Goal: Task Accomplishment & Management: Use online tool/utility

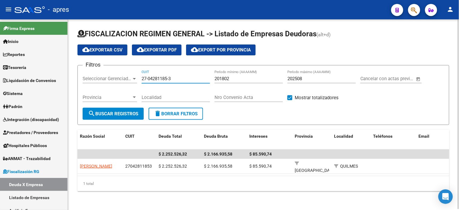
click at [154, 81] on input "27-04281185-3" at bounding box center [176, 78] width 68 height 5
paste input "30-70959917-4"
type input "30-70959917-4"
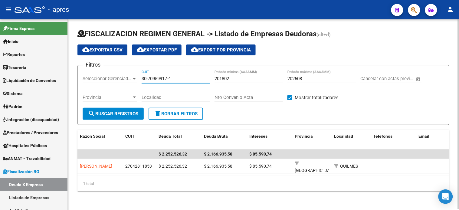
click at [129, 115] on span "search Buscar Registros" at bounding box center [113, 113] width 50 height 5
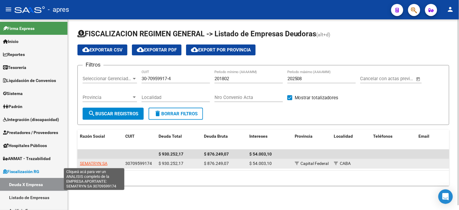
click at [96, 165] on span "SEMATRYN SA" at bounding box center [94, 163] width 28 height 5
type textarea "30709599174"
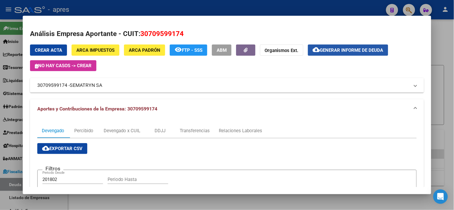
click at [326, 54] on button "cloud_download Generar informe de deuda" at bounding box center [348, 50] width 80 height 11
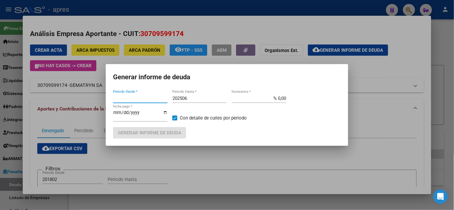
type input "201802"
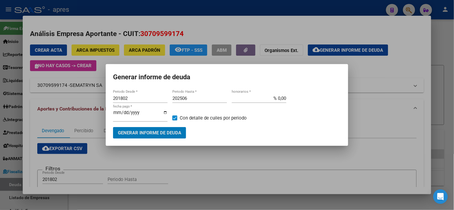
click at [191, 101] on input "202506" at bounding box center [199, 98] width 55 height 5
type input "202508"
click at [181, 131] on span "Generar informe de deuda" at bounding box center [149, 133] width 63 height 5
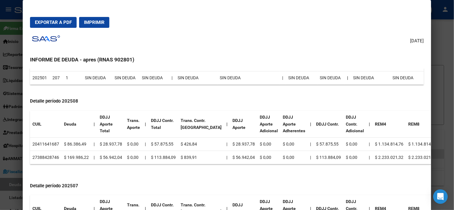
scroll to position [235, 0]
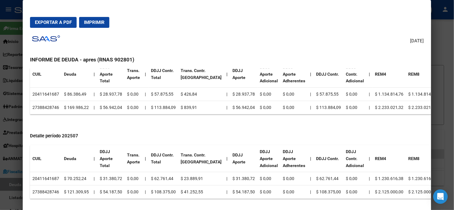
click at [49, 180] on td "20411641687" at bounding box center [45, 178] width 31 height 13
copy td "20411641687"
click at [44, 189] on td "27388428746" at bounding box center [45, 192] width 31 height 13
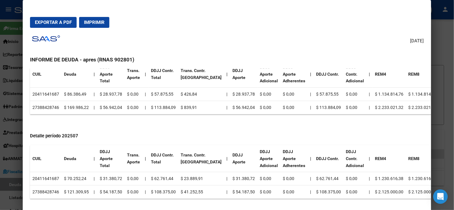
copy td "27388428746"
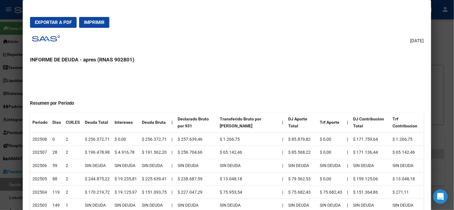
scroll to position [0, 0]
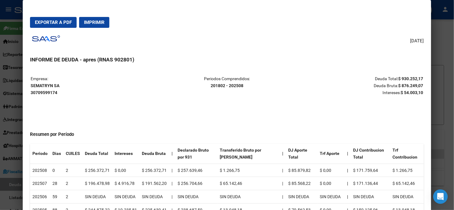
click at [46, 85] on strong "SEMATRYN SA 30709599174" at bounding box center [45, 89] width 29 height 12
copy strong "SEMATRYN SA"
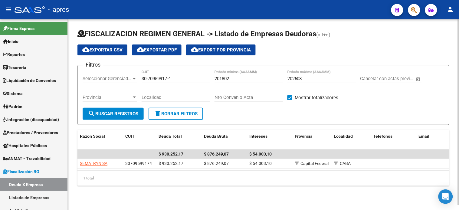
click at [234, 77] on input "201802" at bounding box center [249, 78] width 68 height 5
click at [159, 79] on input "30-70959917-4" at bounding box center [176, 78] width 68 height 5
drag, startPoint x: 159, startPoint y: 79, endPoint x: 154, endPoint y: 90, distance: 11.7
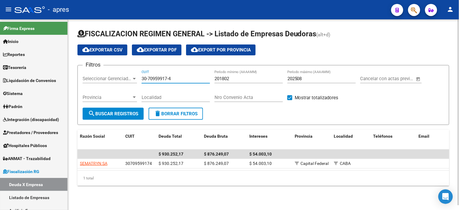
click at [159, 79] on input "30-70959917-4" at bounding box center [176, 78] width 68 height 5
paste input "1652408-2"
type input "30-71652408-2"
click at [131, 115] on span "search Buscar Registros" at bounding box center [113, 113] width 50 height 5
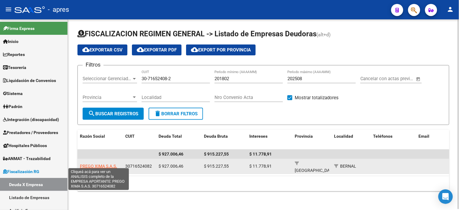
click at [103, 164] on span "PREGO XIMA S.A.S." at bounding box center [98, 166] width 37 height 5
type textarea "30716524082"
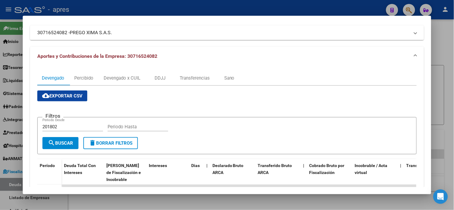
scroll to position [42, 0]
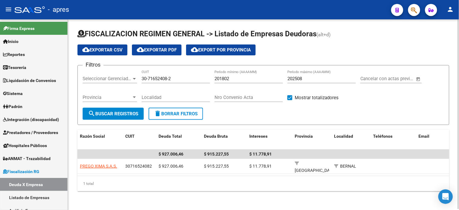
click at [187, 76] on input "30-71652408-2" at bounding box center [176, 78] width 68 height 5
paste input "063652-0"
type input "30-71063652-0"
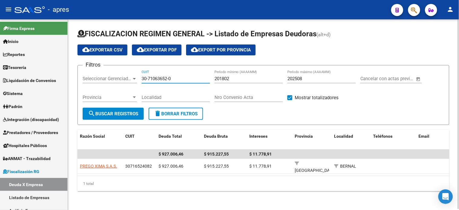
click at [113, 124] on form "Filtros Seleccionar Gerenciador Seleccionar Gerenciador 30-71063652-0 CUIT 2018…" at bounding box center [264, 95] width 372 height 60
click at [117, 116] on span "search Buscar Registros" at bounding box center [113, 113] width 50 height 5
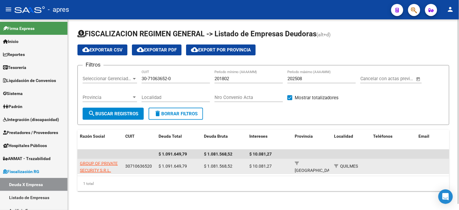
click at [105, 161] on span "GROUP OF PRIVATE SECURITY S.R.L." at bounding box center [99, 167] width 38 height 12
type textarea "30710636520"
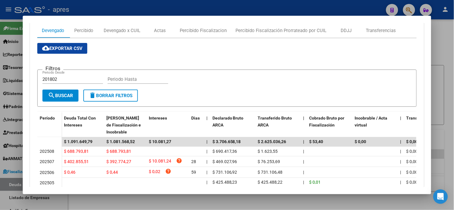
scroll to position [168, 0]
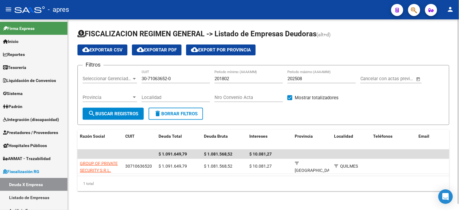
click at [161, 77] on input "30-71063652-0" at bounding box center [176, 78] width 68 height 5
paste input "558870-2"
type input "30-71558870-2"
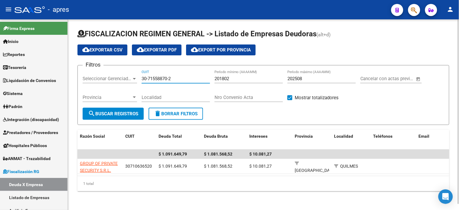
click at [125, 115] on span "search Buscar Registros" at bounding box center [113, 113] width 50 height 5
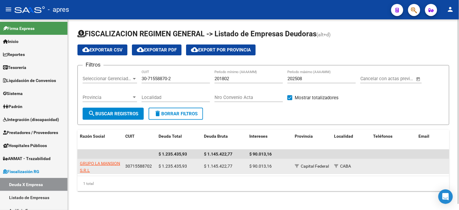
click at [96, 162] on span "GRUPO LA MANSION S.R.L" at bounding box center [100, 167] width 40 height 12
type textarea "30715588702"
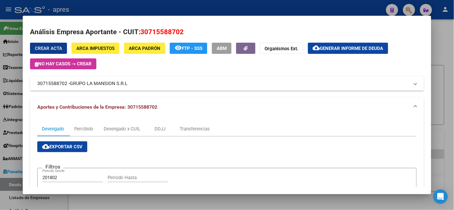
scroll to position [0, 0]
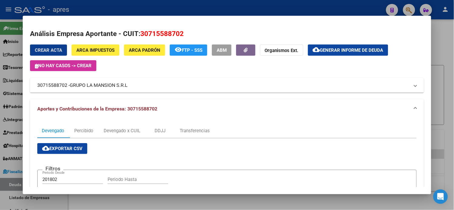
click at [327, 54] on button "cloud_download Generar informe de deuda" at bounding box center [348, 50] width 80 height 11
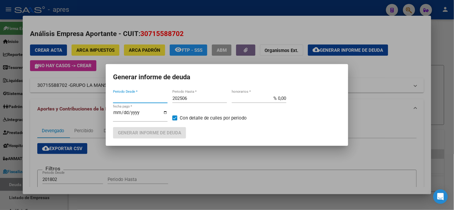
type input "201802"
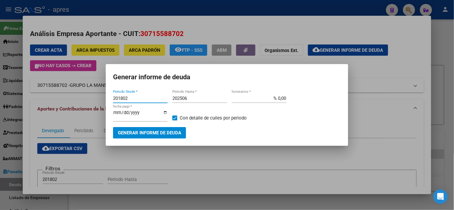
click at [194, 100] on input "202506" at bounding box center [199, 98] width 55 height 5
type input "202508"
click at [170, 132] on span "Generar informe de deuda" at bounding box center [149, 133] width 63 height 5
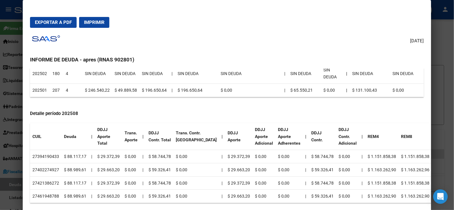
scroll to position [202, 0]
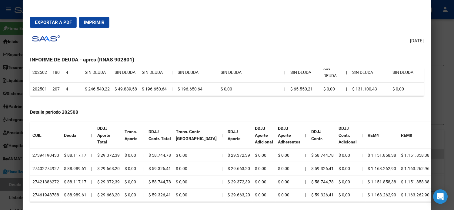
click at [49, 153] on td "27394190433" at bounding box center [45, 155] width 31 height 13
copy td "27394190433"
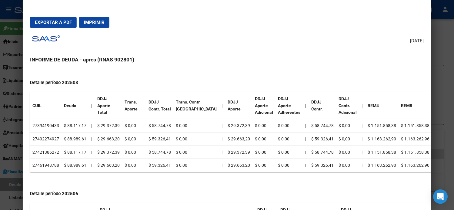
scroll to position [235, 0]
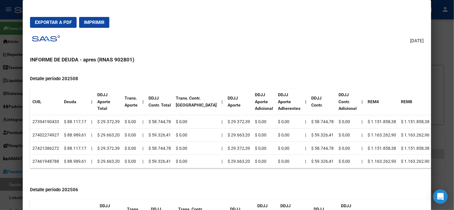
click at [49, 134] on td "27402274927" at bounding box center [45, 134] width 31 height 13
copy td "27402274927"
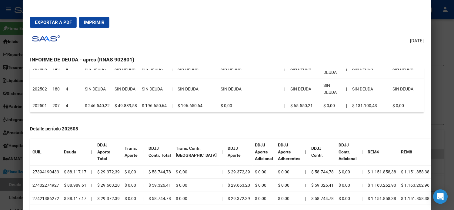
scroll to position [0, 0]
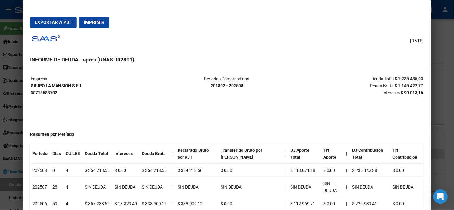
drag, startPoint x: 28, startPoint y: 85, endPoint x: 80, endPoint y: 85, distance: 52.1
click at [80, 85] on strong "GRUPO LA MANSION S.R.L 30715588702" at bounding box center [57, 89] width 52 height 12
copy strong "GRUPO LA MANSION S.R.L"
click at [45, 91] on strong "GRUPO LA MANSION S.R.L 30715588702" at bounding box center [57, 89] width 52 height 12
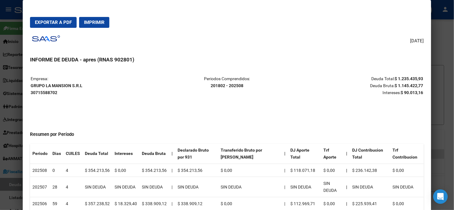
copy strong "30715588702"
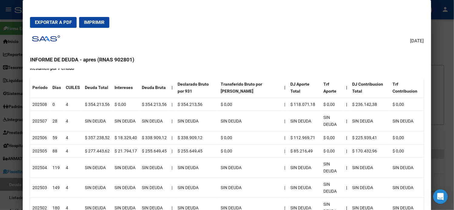
scroll to position [67, 0]
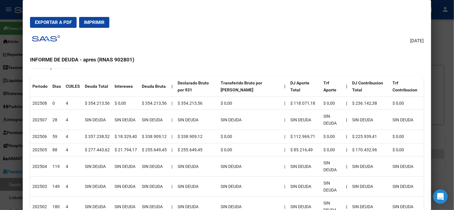
click at [52, 17] on button "Exportar a PDF" at bounding box center [53, 22] width 47 height 11
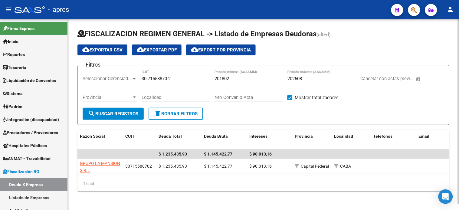
click at [162, 79] on input "30-71558870-2" at bounding box center [176, 78] width 68 height 5
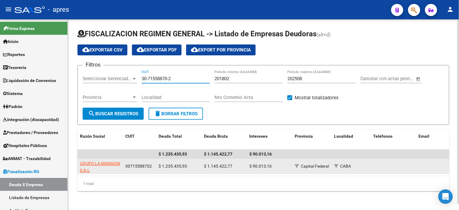
click at [96, 164] on span "GRUPO LA MANSION S.R.L" at bounding box center [100, 167] width 40 height 12
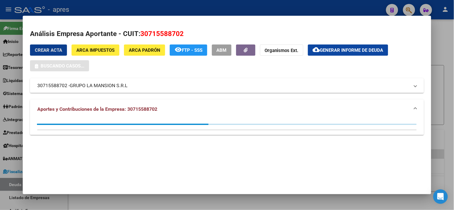
click at [335, 54] on button "cloud_download Generar informe de deuda" at bounding box center [348, 50] width 80 height 11
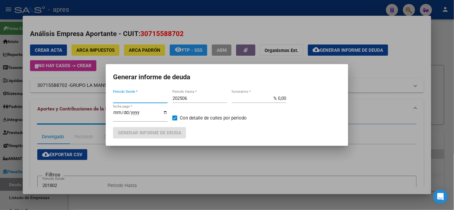
click at [204, 101] on input "202506" at bounding box center [199, 98] width 55 height 5
type input "201802"
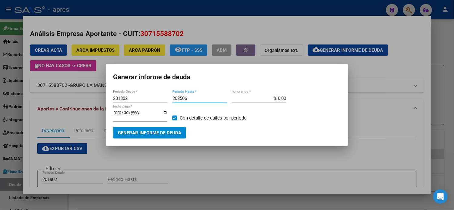
click at [198, 101] on input "202506" at bounding box center [199, 98] width 55 height 5
type input "202508"
click at [177, 137] on mat-dialog-container "Generar informe de deuda 201802 Periodo Desde * 202508 Periodo Hasta * % 0,00 h…" at bounding box center [227, 104] width 242 height 81
click at [174, 134] on button "Generar informe de deuda" at bounding box center [149, 132] width 73 height 11
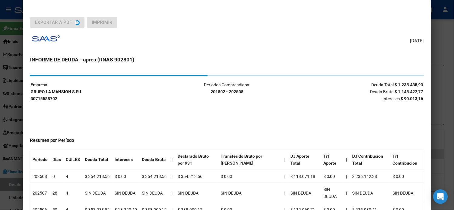
click at [64, 98] on p "Empresa: GRUPO LA MANSION S.R.L 30715588702" at bounding box center [96, 91] width 131 height 21
click at [64, 90] on strong "GRUPO LA MANSION S.R.L 30715588702" at bounding box center [57, 95] width 52 height 12
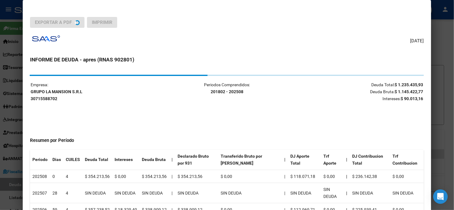
copy strong "GRUPO LA MANSION S.R.L"
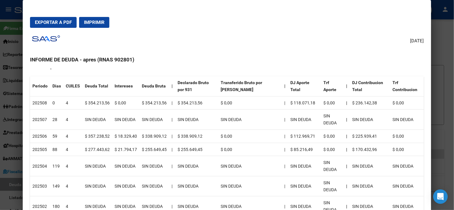
scroll to position [56, 0]
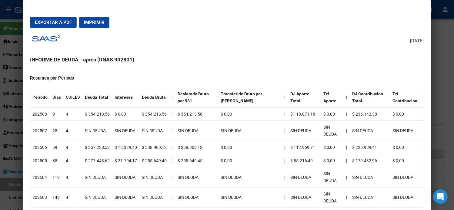
click at [58, 25] on span "Exportar a PDF" at bounding box center [53, 22] width 37 height 5
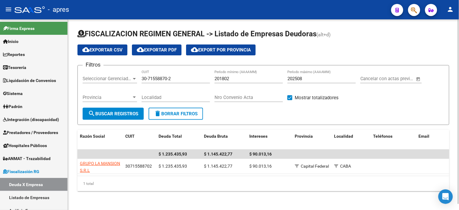
click at [163, 81] on input "30-71558870-2" at bounding box center [176, 78] width 68 height 5
paste input "67862269-5"
type input "30-67862269-5"
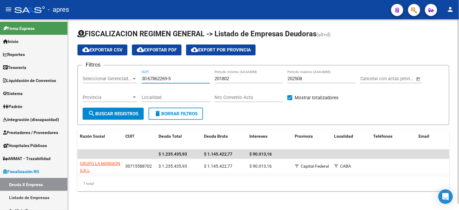
click at [127, 109] on button "search Buscar Registros" at bounding box center [113, 114] width 61 height 12
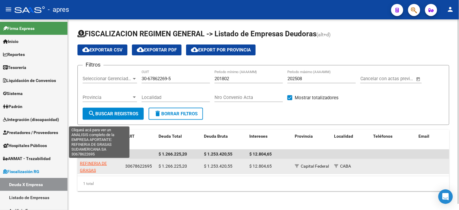
click at [95, 162] on span "REFINERIA DE GRASAS SUDAMERICANA SA" at bounding box center [99, 170] width 38 height 19
type textarea "30678622695"
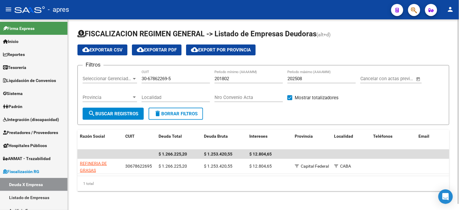
click at [155, 78] on input "30-67862269-5" at bounding box center [176, 78] width 68 height 5
paste input "20-08382994-0"
type input "20-08382994-0"
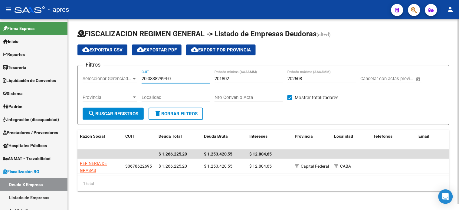
click at [125, 116] on span "search Buscar Registros" at bounding box center [113, 113] width 50 height 5
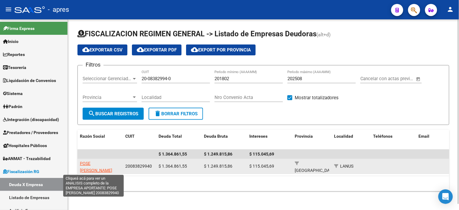
click at [95, 164] on span "POSE [PERSON_NAME]" at bounding box center [96, 167] width 32 height 12
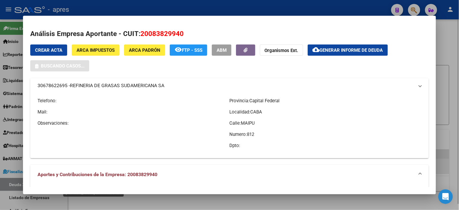
type textarea "20083829940"
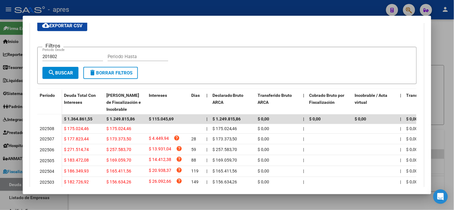
scroll to position [0, 0]
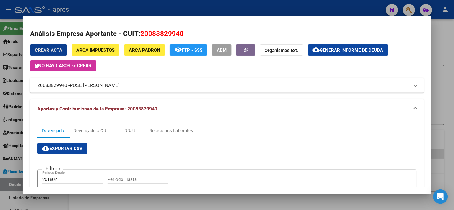
click at [341, 51] on span "Generar informe de deuda" at bounding box center [351, 50] width 63 height 5
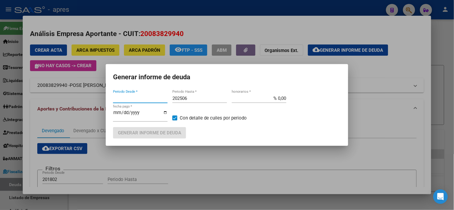
type input "201802"
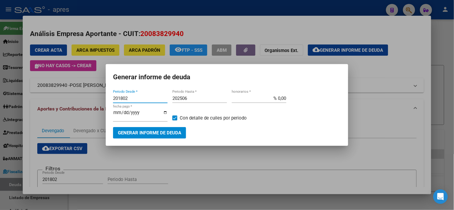
click at [193, 100] on input "202506" at bounding box center [199, 98] width 55 height 5
type input "202508"
click at [156, 134] on button "Generar informe de deuda" at bounding box center [149, 132] width 73 height 11
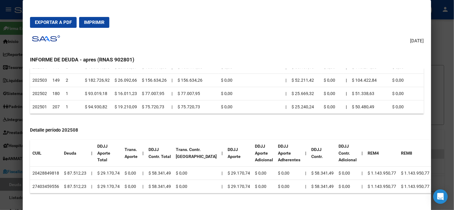
scroll to position [168, 0]
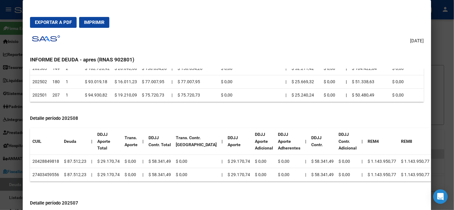
click at [47, 159] on td "20428849818" at bounding box center [45, 161] width 31 height 13
copy td "20428849818"
click at [50, 174] on td "27403459556" at bounding box center [45, 174] width 31 height 13
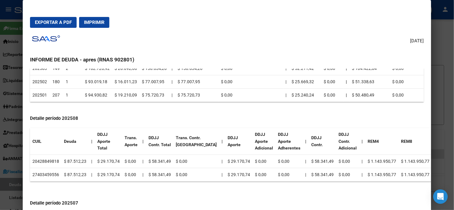
copy td "27403459556"
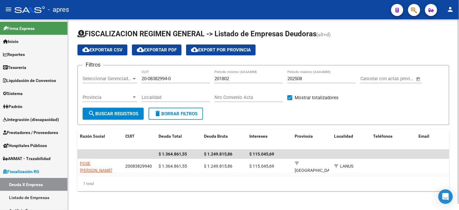
click at [164, 78] on input "20-08382994-0" at bounding box center [176, 78] width 68 height 5
paste input "7-13797940-9"
type input "27-13797940-9"
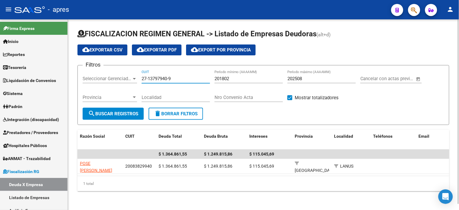
click at [130, 113] on span "search Buscar Registros" at bounding box center [113, 113] width 50 height 5
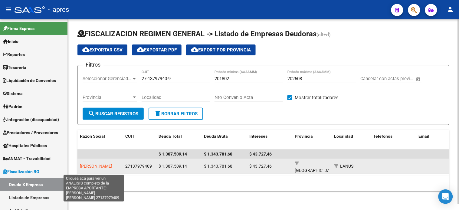
click at [97, 164] on span "[PERSON_NAME]" at bounding box center [96, 166] width 32 height 5
type textarea "27137979409"
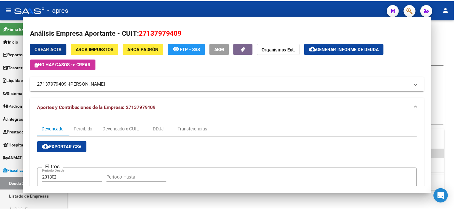
scroll to position [0, 0]
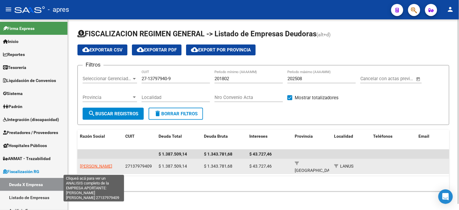
click at [90, 164] on span "[PERSON_NAME]" at bounding box center [96, 166] width 32 height 5
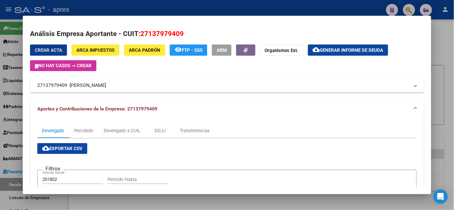
click at [339, 48] on span "Generar informe de deuda" at bounding box center [351, 50] width 63 height 5
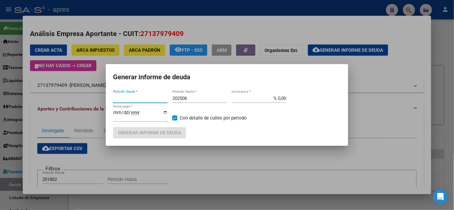
type input "201802"
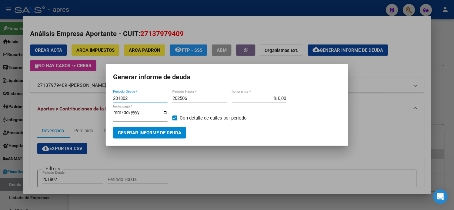
click at [190, 101] on input "202506" at bounding box center [199, 98] width 55 height 5
type input "202508"
click at [168, 131] on span "Generar informe de deuda" at bounding box center [149, 133] width 63 height 5
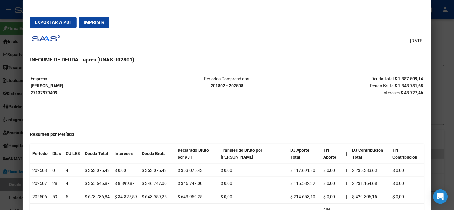
click at [42, 86] on strong "[PERSON_NAME] 27137979409" at bounding box center [47, 89] width 33 height 12
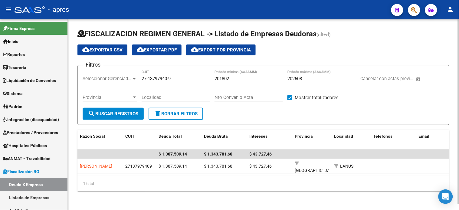
click at [158, 79] on input "27-13797940-9" at bounding box center [176, 78] width 68 height 5
drag, startPoint x: 158, startPoint y: 79, endPoint x: 152, endPoint y: 87, distance: 9.6
click at [158, 79] on input "27-13797940-9" at bounding box center [176, 78] width 68 height 5
paste input "30-50383874-1"
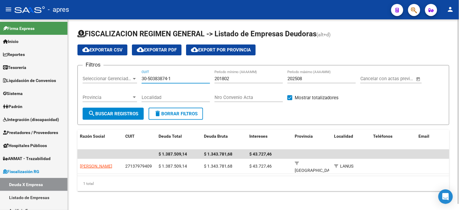
type input "30-50383874-1"
click at [127, 114] on span "search Buscar Registros" at bounding box center [113, 113] width 50 height 5
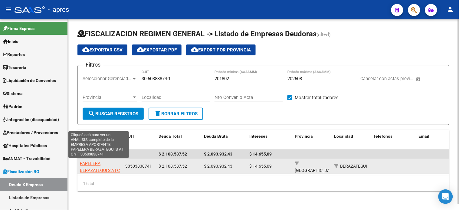
click at [94, 163] on span "PAPELERA BERAZATEGUI S A I C Y F" at bounding box center [100, 170] width 40 height 19
type textarea "30503838741"
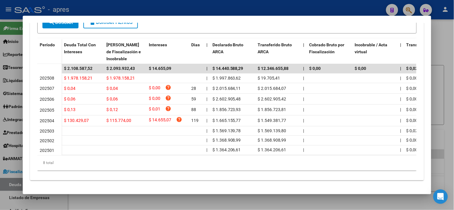
scroll to position [179, 0]
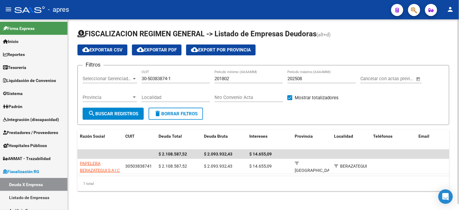
click at [161, 81] on input "30-50383874-1" at bounding box center [176, 78] width 68 height 5
drag, startPoint x: 161, startPoint y: 81, endPoint x: 154, endPoint y: 83, distance: 7.3
click at [161, 81] on input "30-50383874-1" at bounding box center [176, 78] width 68 height 5
paste input "695438-6"
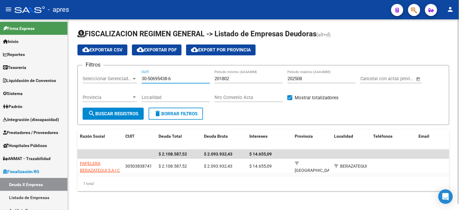
type input "30-50695438-6"
click at [128, 113] on span "search Buscar Registros" at bounding box center [113, 113] width 50 height 5
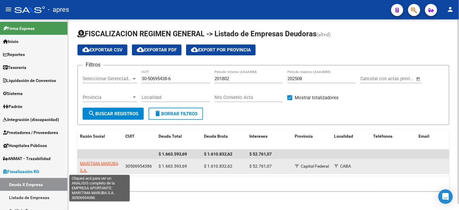
click at [100, 163] on span "MARITIMA MARUBA S.A." at bounding box center [99, 167] width 38 height 12
type textarea "30506954386"
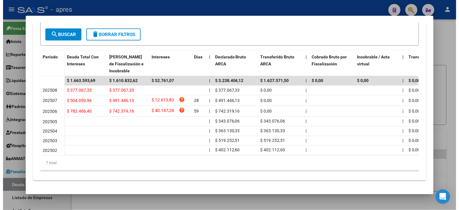
scroll to position [167, 0]
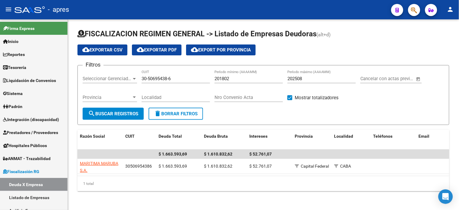
click at [137, 210] on html "menu - apres person Firma Express Inicio Calendario SSS Instructivos Contacto O…" at bounding box center [229, 105] width 459 height 210
